Goal: Task Accomplishment & Management: Use online tool/utility

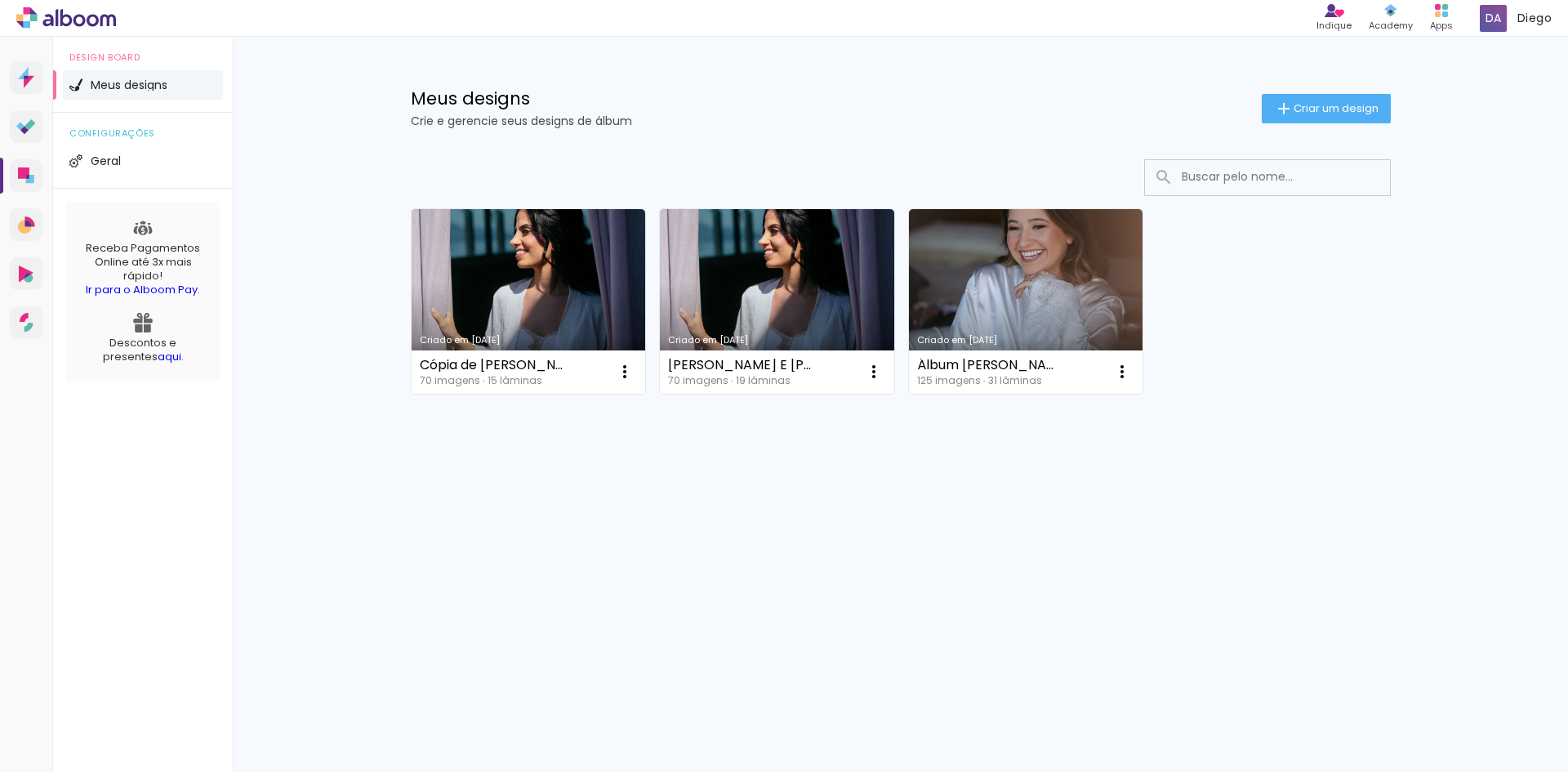
click at [462, 546] on div "Prosite Website + Landing pages Proof Sistema de seleção e venda de fotos Desig…" at bounding box center [784, 404] width 1568 height 735
click at [790, 324] on link "Criado em [DATE]" at bounding box center [777, 301] width 235 height 185
click at [416, 483] on div "Criado em 11/08/25 Cópia de NABILA E RENATO 70 imagens ∙ 15 lâminas Abrir Fazer…" at bounding box center [901, 345] width 1062 height 403
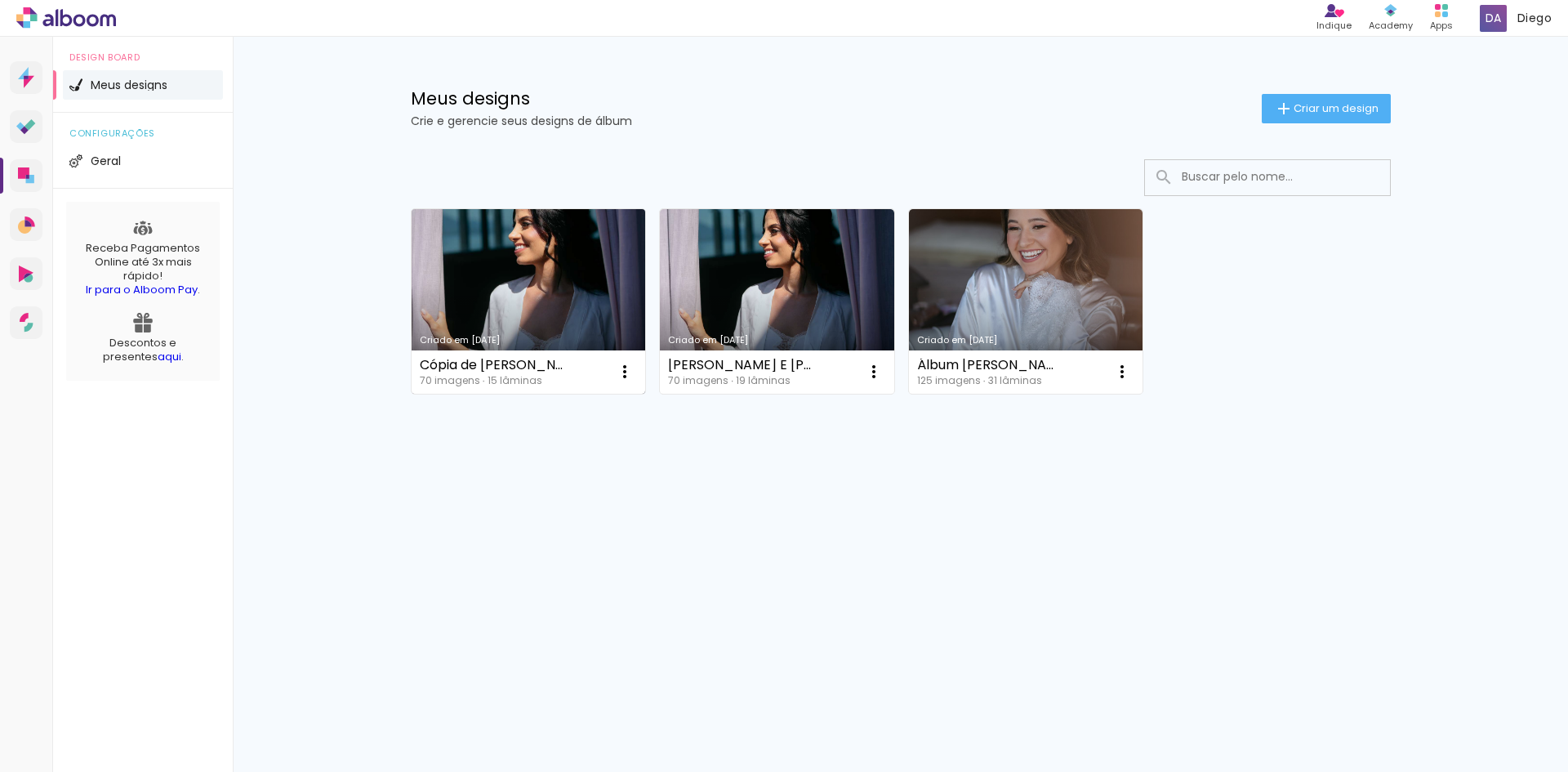
click at [548, 352] on div "Cópia de NABILA E RENATO 70 imagens ∙ 15 lâminas Abrir Fazer uma cópia Excluir" at bounding box center [528, 372] width 235 height 43
click at [557, 309] on link "Criado em [DATE]" at bounding box center [528, 301] width 235 height 185
